Goal: Complete application form

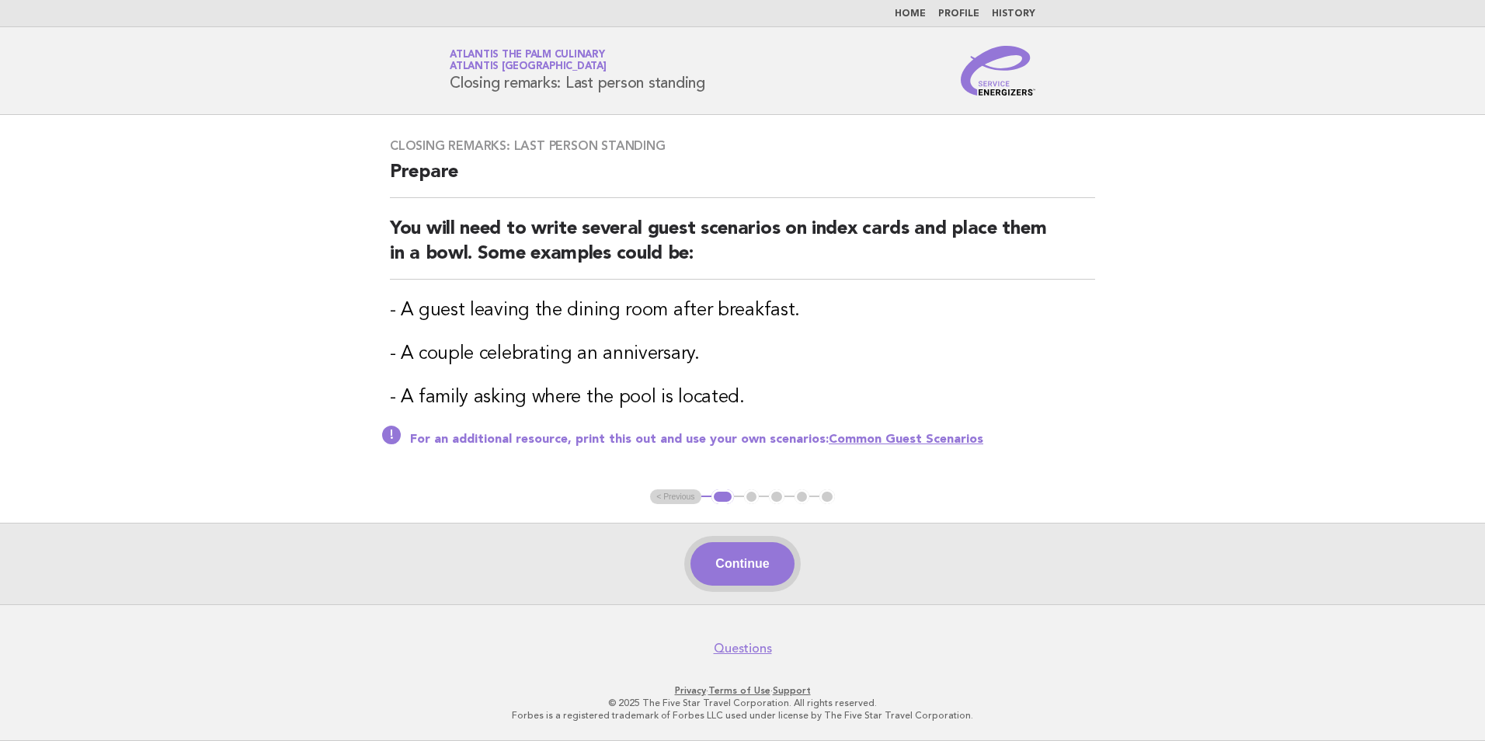
click at [764, 574] on button "Continue" at bounding box center [742, 564] width 103 height 44
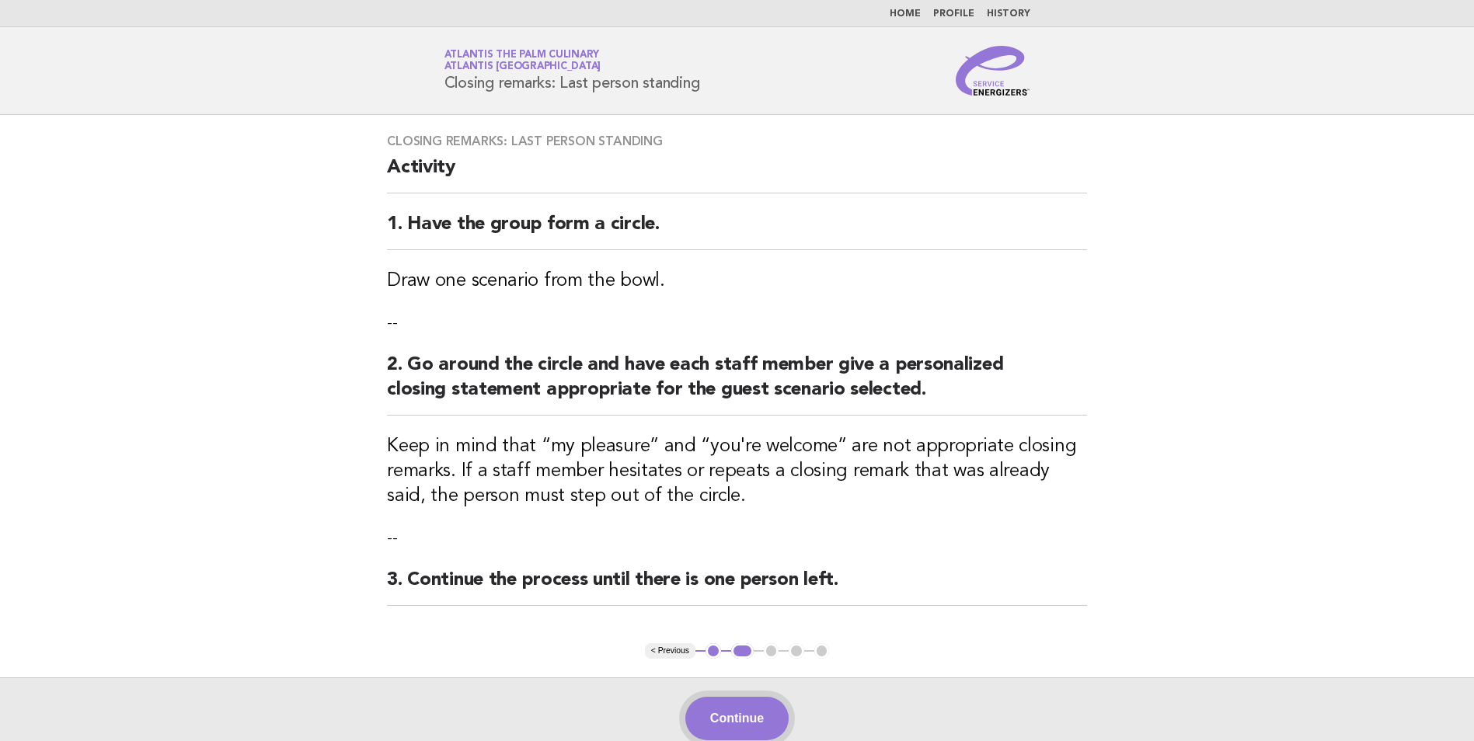
click at [744, 709] on button "Continue" at bounding box center [736, 719] width 103 height 44
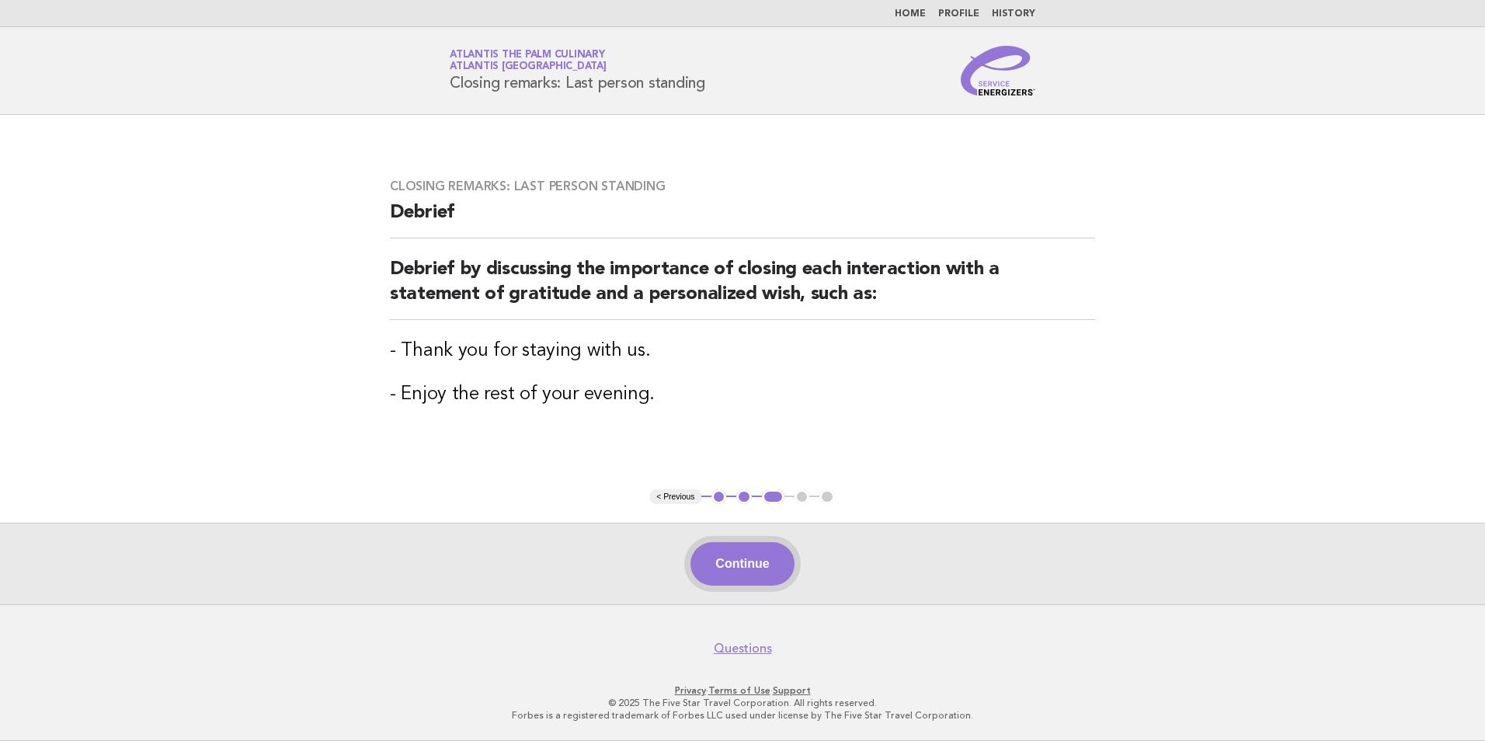
click at [746, 575] on button "Continue" at bounding box center [742, 564] width 103 height 44
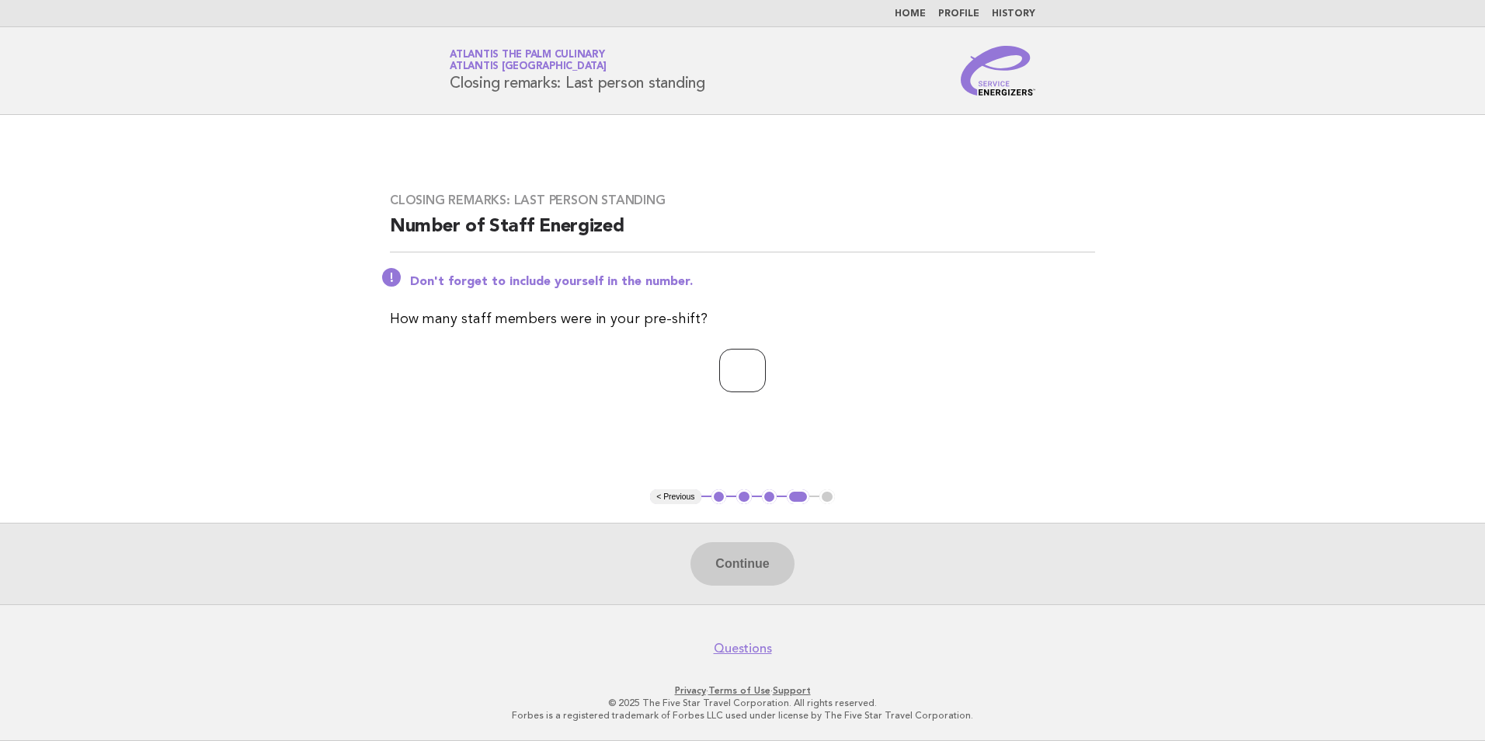
click at [750, 378] on input "number" at bounding box center [742, 371] width 47 height 44
type input "**"
click at [742, 577] on button "Continue" at bounding box center [742, 564] width 103 height 44
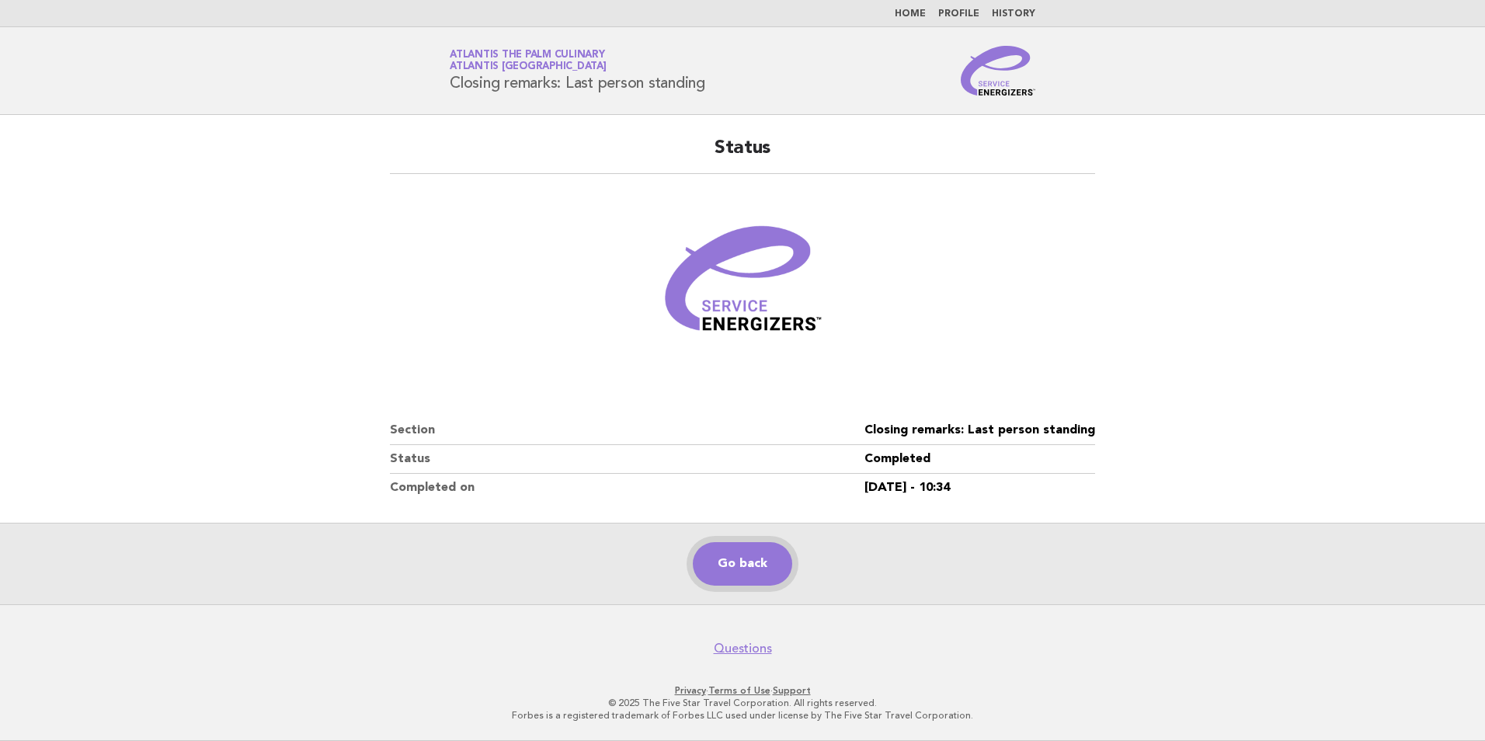
click at [772, 560] on link "Go back" at bounding box center [742, 564] width 99 height 44
